Goal: Check status: Check status

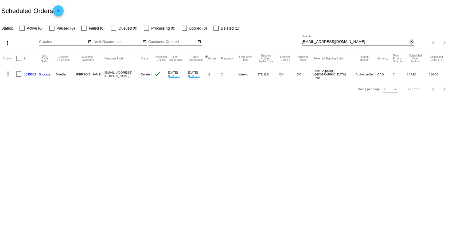
click at [412, 42] on mat-icon "close" at bounding box center [411, 42] width 4 height 4
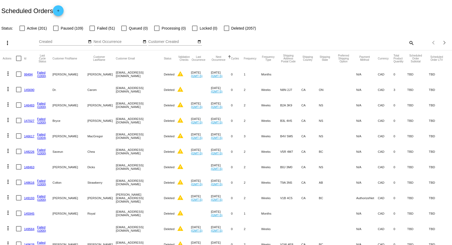
click at [412, 43] on mat-icon "search" at bounding box center [411, 43] width 6 height 8
click at [371, 40] on input "Search" at bounding box center [358, 42] width 113 height 4
paste input "[PERSON_NAME][DOMAIN_NAME][EMAIL_ADDRESS][DOMAIN_NAME]"
type input "[PERSON_NAME][DOMAIN_NAME][EMAIL_ADDRESS][DOMAIN_NAME]"
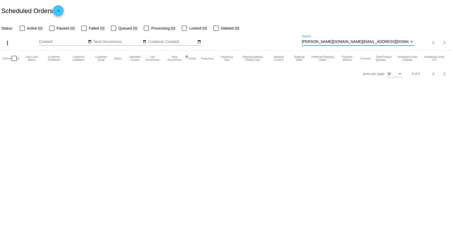
drag, startPoint x: 351, startPoint y: 42, endPoint x: 201, endPoint y: 45, distance: 150.0
click at [302, 44] on input "[PERSON_NAME][DOMAIN_NAME][EMAIL_ADDRESS][DOMAIN_NAME]" at bounding box center [355, 42] width 107 height 4
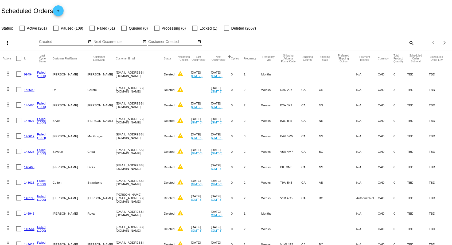
click at [412, 44] on mat-icon "search" at bounding box center [411, 43] width 6 height 8
click at [371, 43] on input "Search" at bounding box center [358, 42] width 113 height 4
paste input "[PERSON_NAME][DOMAIN_NAME][EMAIL_ADDRESS][DOMAIN_NAME]"
type input "[PERSON_NAME][DOMAIN_NAME][EMAIL_ADDRESS][DOMAIN_NAME]"
